Goal: Navigation & Orientation: Find specific page/section

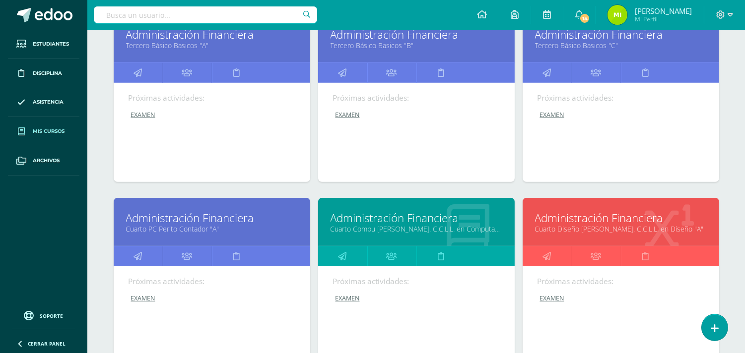
scroll to position [776, 0]
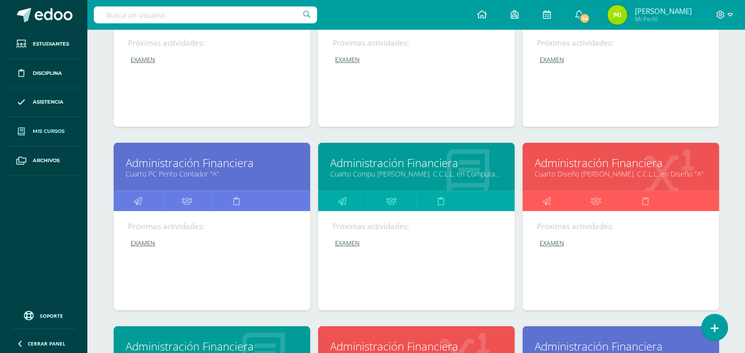
click at [228, 182] on div "Administración Financiera Cuarto PC Perito Contador "A"" at bounding box center [212, 167] width 196 height 48
click at [229, 181] on div "Administración Financiera Cuarto PC Perito Contador "A"" at bounding box center [212, 167] width 196 height 48
click at [235, 169] on link "Administración Financiera" at bounding box center [212, 162] width 172 height 15
